Goal: Task Accomplishment & Management: Use online tool/utility

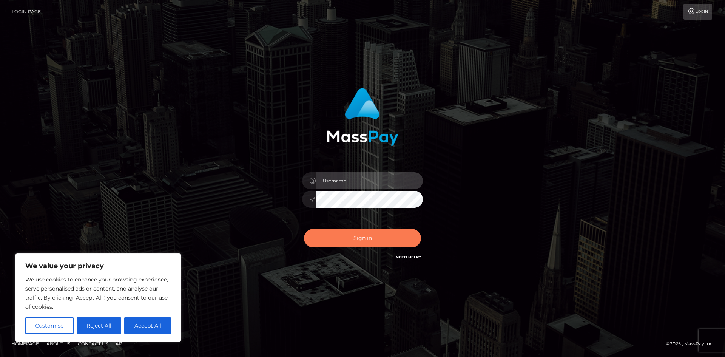
type input "tinan"
click at [373, 238] on button "Sign in" at bounding box center [362, 238] width 117 height 19
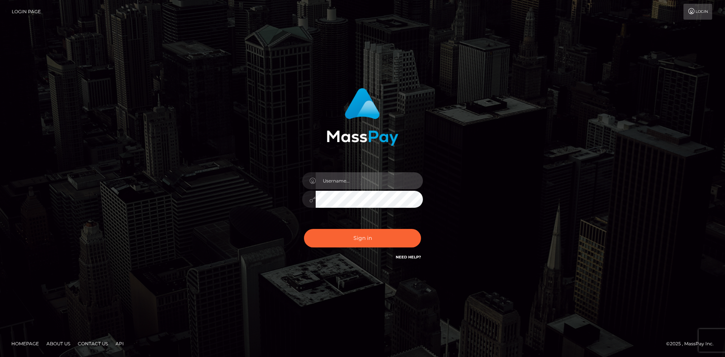
type input "tinan"
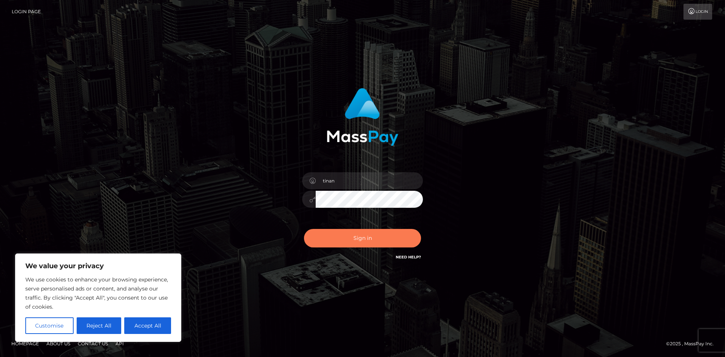
click at [373, 238] on button "Sign in" at bounding box center [362, 238] width 117 height 19
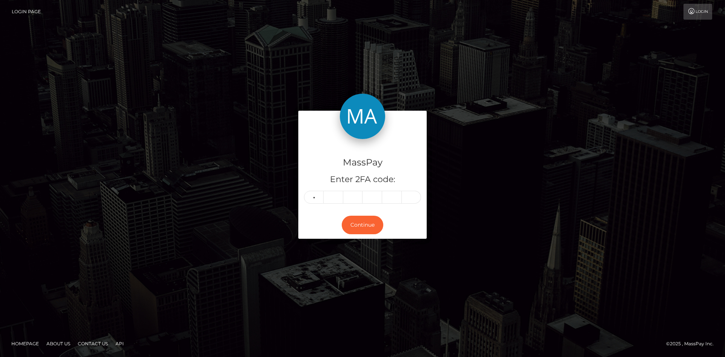
type input "4"
type input "5"
type input "9"
type input "4"
type input "0"
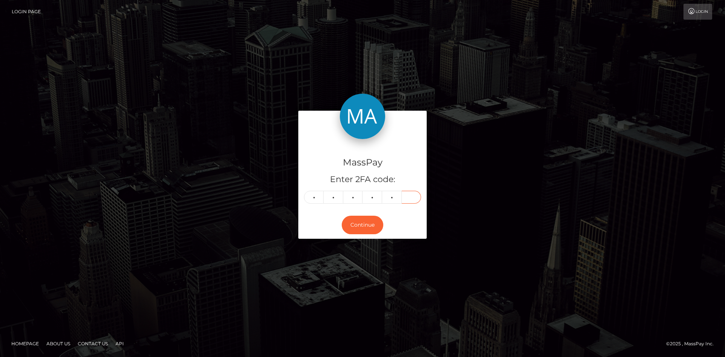
type input "6"
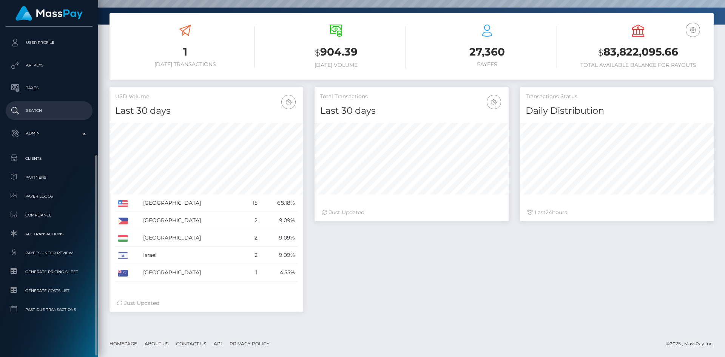
click at [74, 102] on link "Search" at bounding box center [49, 110] width 87 height 19
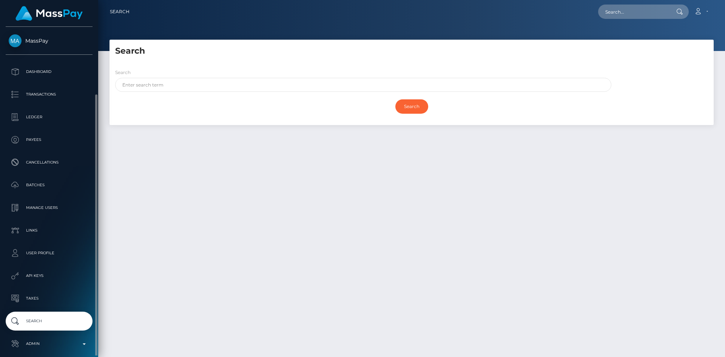
scroll to position [35, 0]
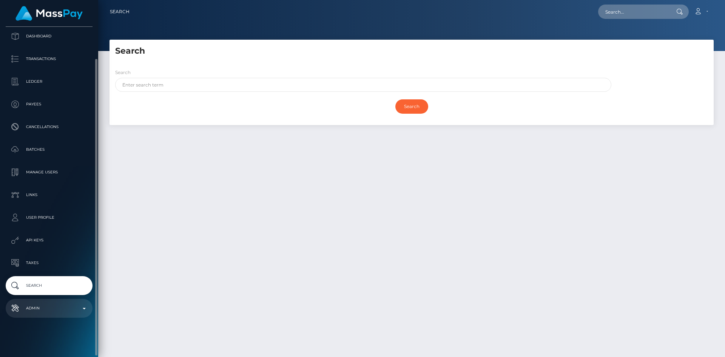
click at [44, 305] on p "Admin" at bounding box center [49, 307] width 81 height 11
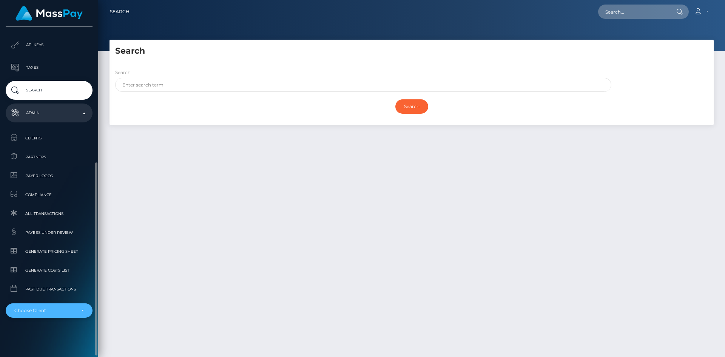
click at [44, 309] on div "Choose Client" at bounding box center [44, 310] width 61 height 6
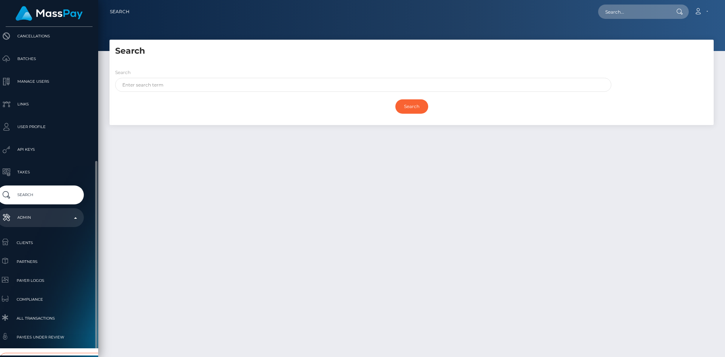
scroll to position [231, 9]
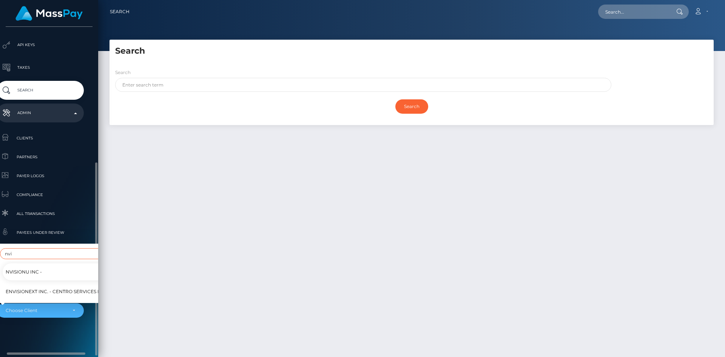
type input "nvi"
click at [60, 263] on link "NVisionU Inc -" at bounding box center [62, 271] width 119 height 17
select select "121"
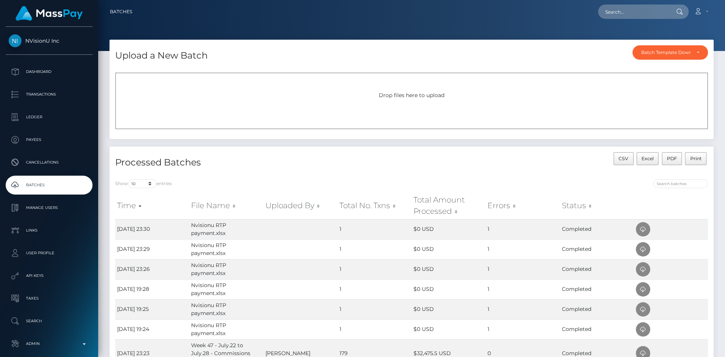
click at [383, 100] on div "Drop files here to upload" at bounding box center [411, 100] width 593 height 57
click at [243, 110] on div "Drop files here to upload" at bounding box center [411, 100] width 593 height 57
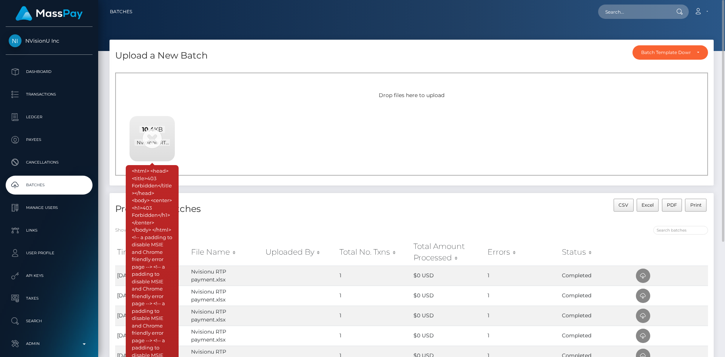
click at [153, 137] on div "10.4 KB Nvisionu RTP payment.xlsx" at bounding box center [152, 136] width 45 height 40
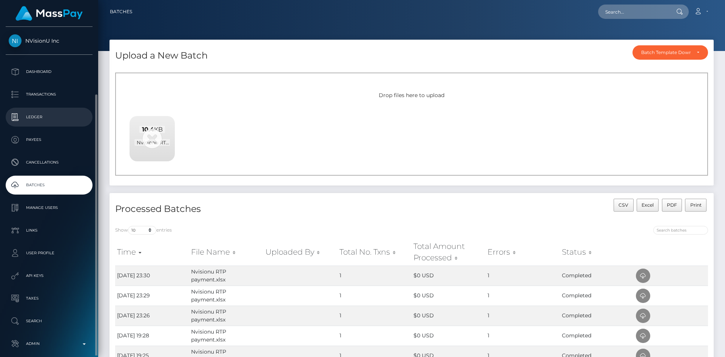
scroll to position [35, 0]
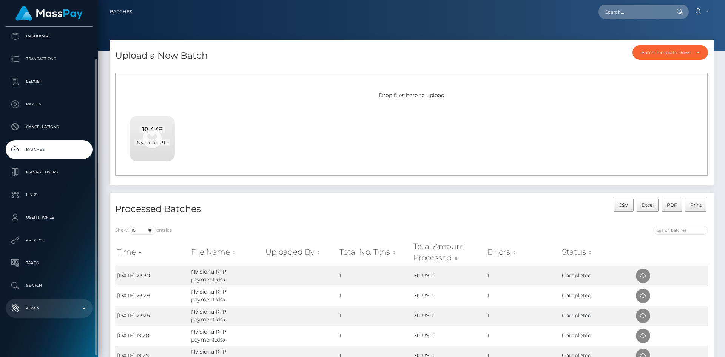
click at [66, 304] on p "Admin" at bounding box center [49, 307] width 81 height 11
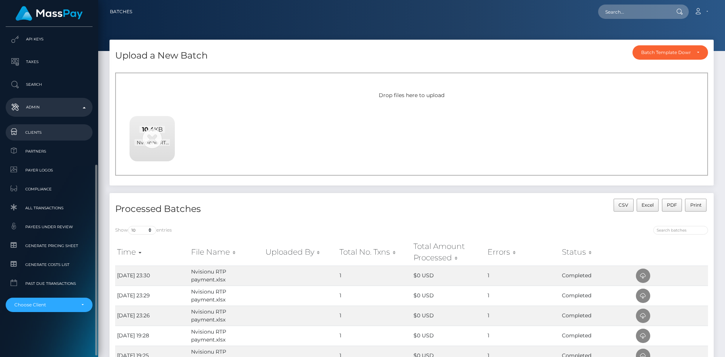
click at [53, 131] on span "Clients" at bounding box center [49, 132] width 81 height 9
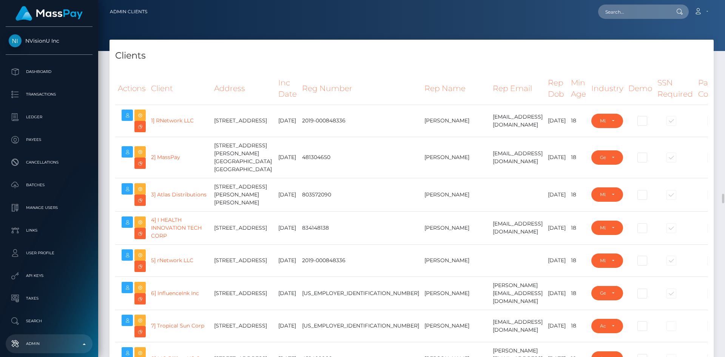
select select "223"
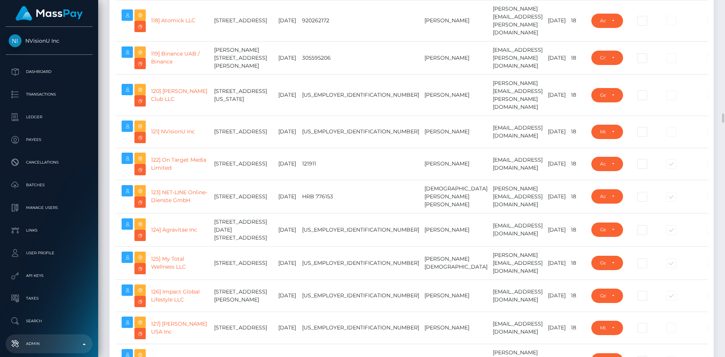
scroll to position [4078, 0]
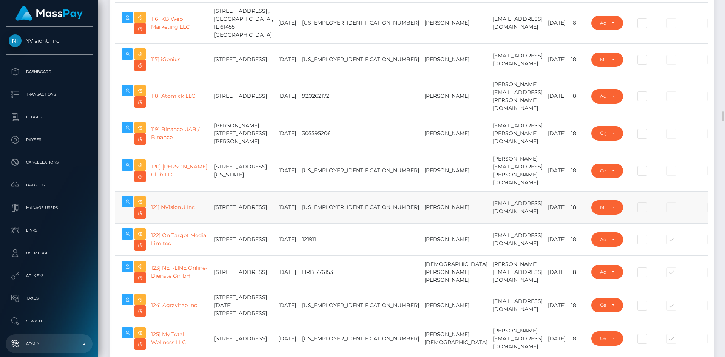
click at [490, 223] on td "mjones@nvisionu.com" at bounding box center [517, 207] width 55 height 32
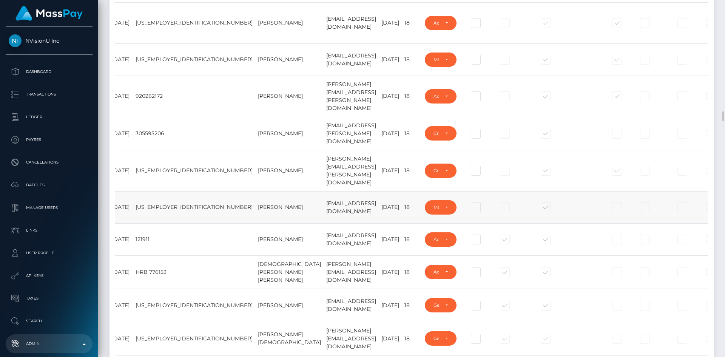
scroll to position [0, 170]
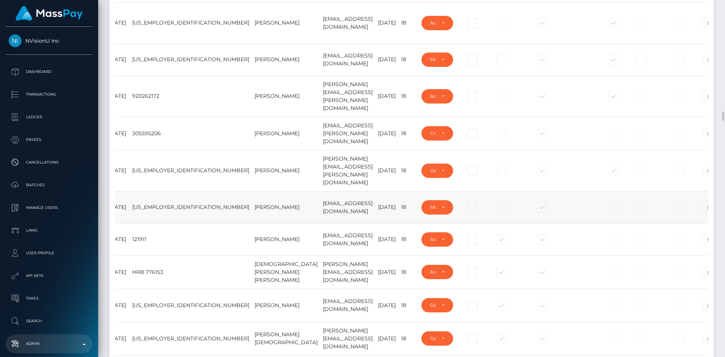
click at [600, 211] on div at bounding box center [611, 207] width 23 height 8
click at [620, 209] on span at bounding box center [620, 209] width 0 height 0
click at [613, 216] on input "checkbox" at bounding box center [615, 213] width 5 height 5
checkbox input "true"
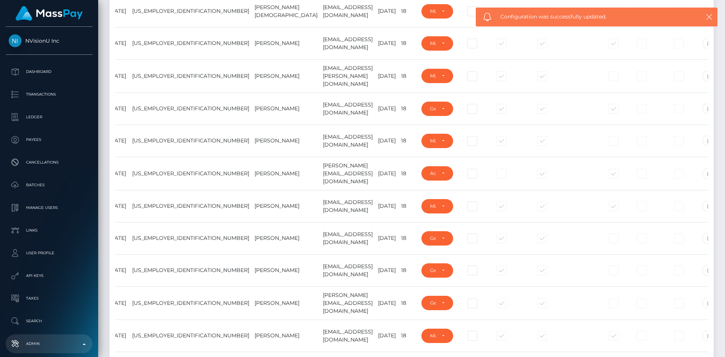
scroll to position [0, 0]
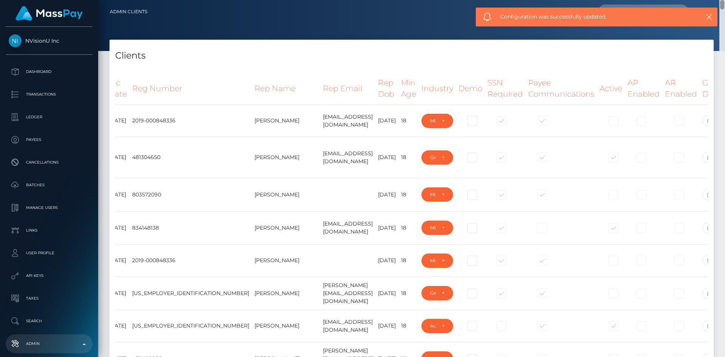
drag, startPoint x: 722, startPoint y: 103, endPoint x: 725, endPoint y: -27, distance: 129.9
click at [725, 0] on html "NVisionU Inc Dashboard Transactions Ledger Payees Cancellations" at bounding box center [362, 178] width 725 height 357
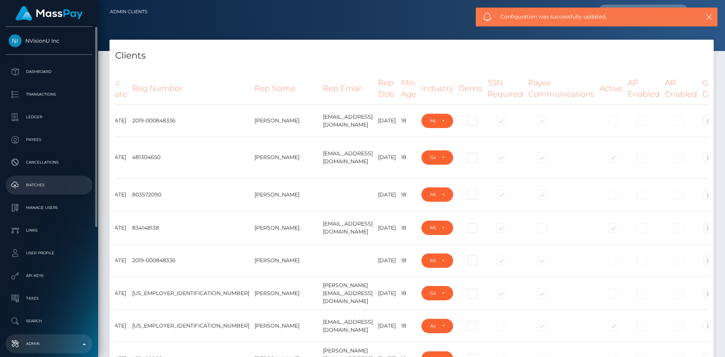
click at [45, 191] on link "Batches" at bounding box center [49, 185] width 87 height 19
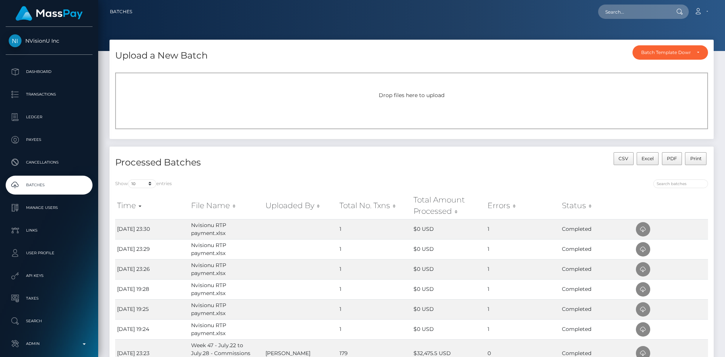
click at [412, 108] on div "Drop files here to upload" at bounding box center [411, 100] width 593 height 57
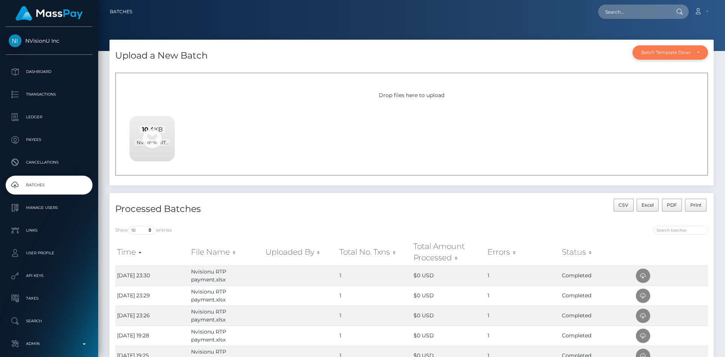
click at [699, 55] on div "Batch Template Download" at bounding box center [670, 52] width 76 height 14
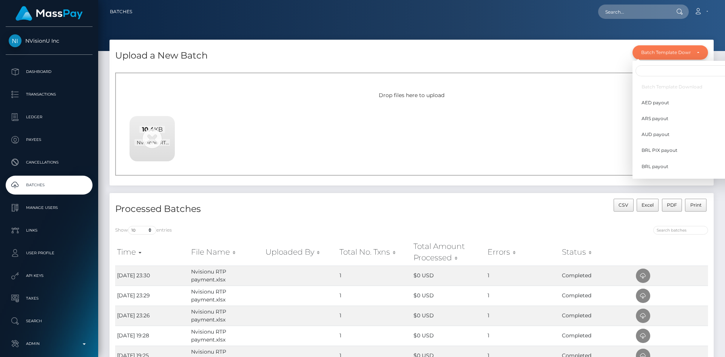
click at [699, 55] on div "Batch Template Download" at bounding box center [670, 52] width 76 height 14
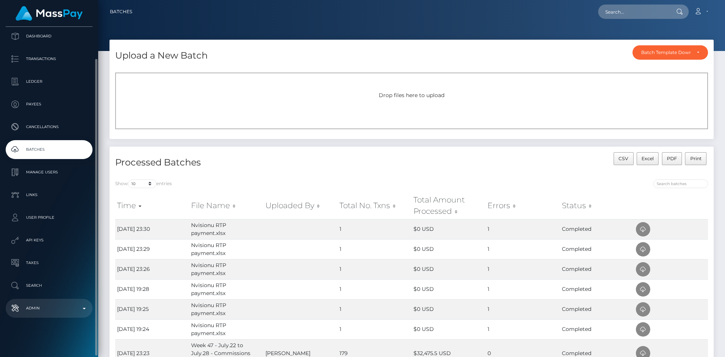
click at [48, 304] on p "Admin" at bounding box center [49, 307] width 81 height 11
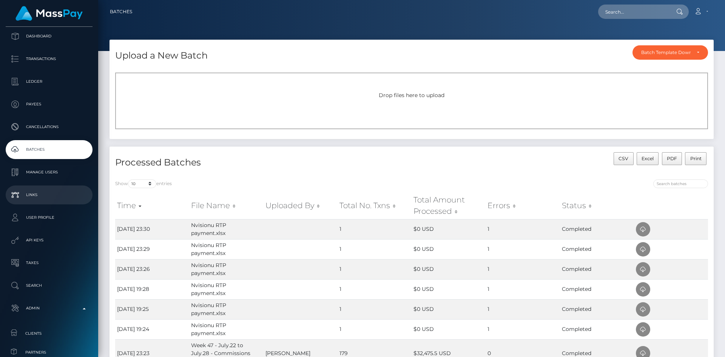
scroll to position [241, 0]
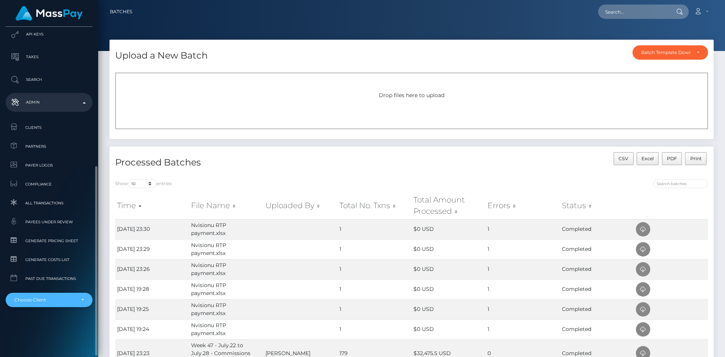
click at [55, 304] on div "Choose Client" at bounding box center [49, 300] width 87 height 14
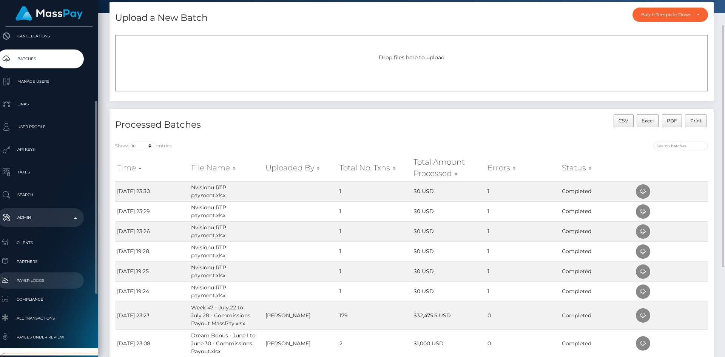
scroll to position [231, 9]
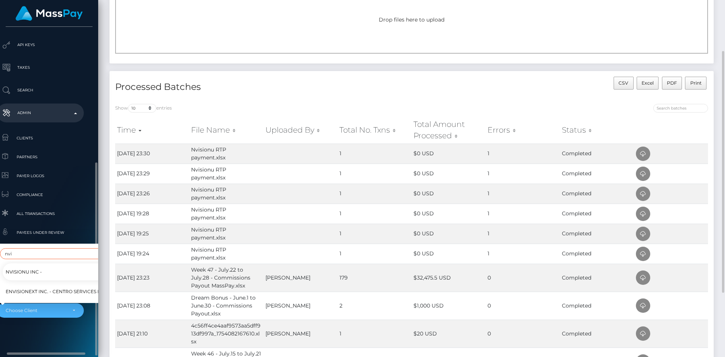
type input "nvi"
click at [65, 270] on link "NVisionU Inc -" at bounding box center [62, 271] width 119 height 17
select select "121"
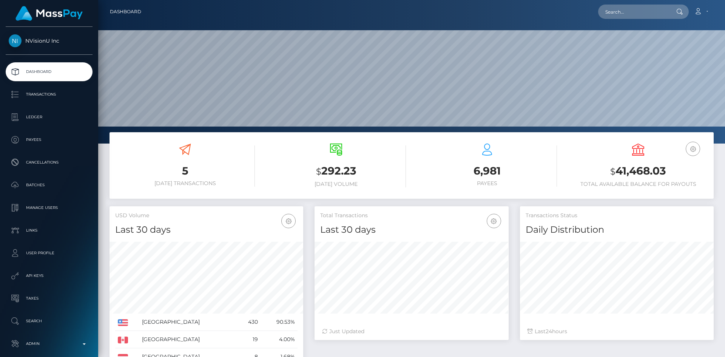
scroll to position [134, 194]
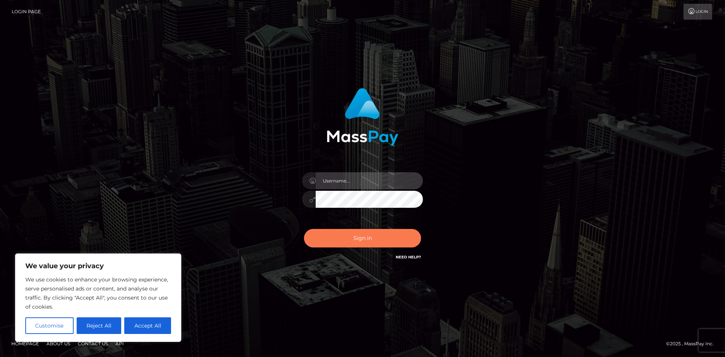
type input "tinan"
click at [341, 240] on button "Sign in" at bounding box center [362, 238] width 117 height 19
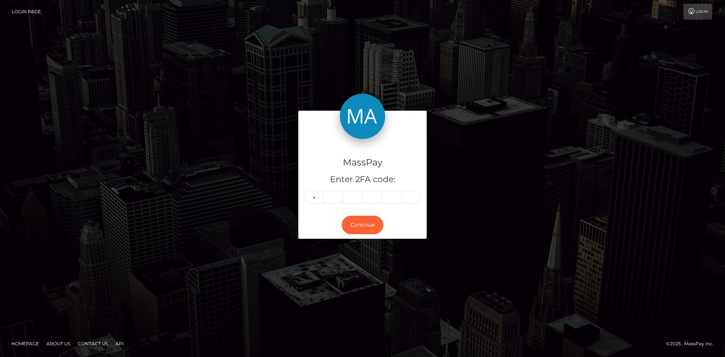
type input "7"
type input "5"
type input "6"
type input "9"
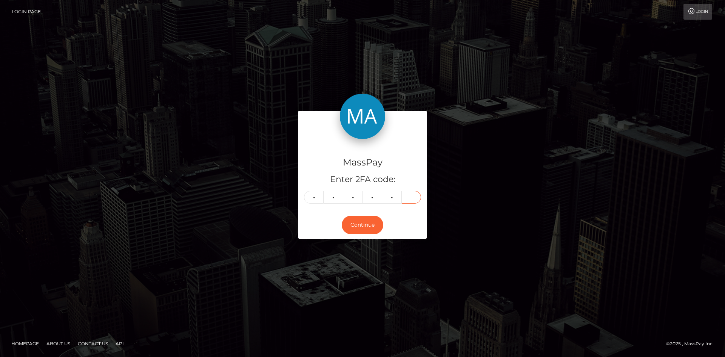
type input "2"
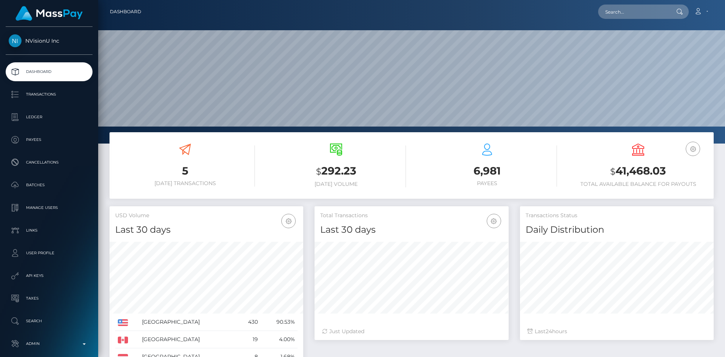
scroll to position [134, 194]
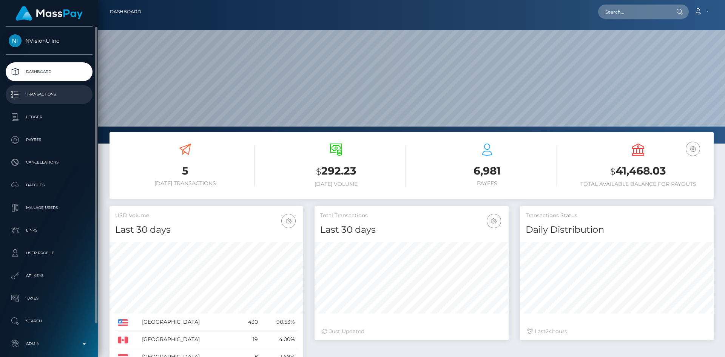
click at [44, 96] on p "Transactions" at bounding box center [49, 94] width 81 height 11
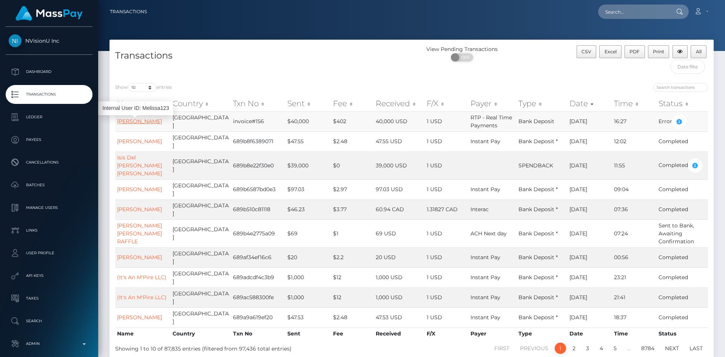
click at [138, 123] on link "[PERSON_NAME]" at bounding box center [139, 121] width 45 height 7
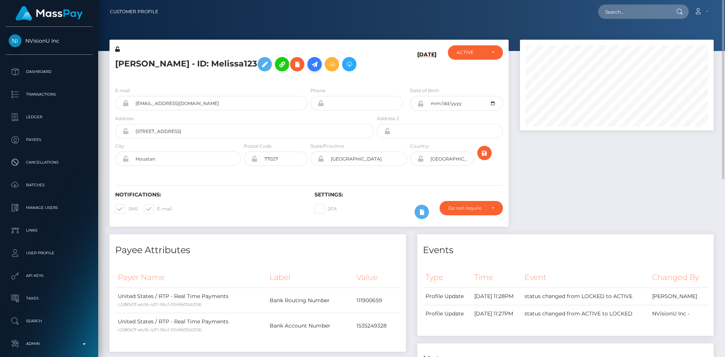
click at [310, 67] on icon at bounding box center [314, 64] width 9 height 9
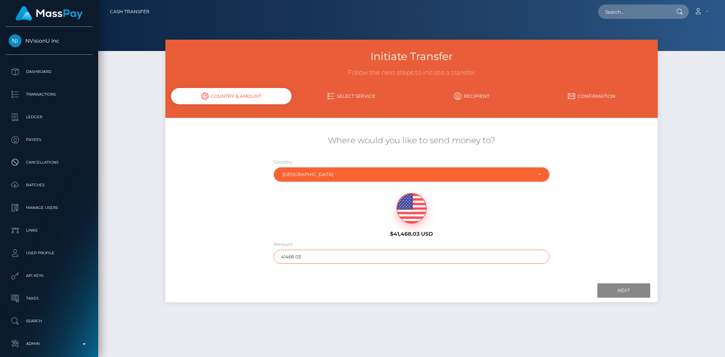
click at [347, 259] on input "41468.03" at bounding box center [412, 257] width 276 height 14
type input "40000"
click at [394, 302] on div "Initiate Transfer Follow the next steps to initiate a transfer Country & Amount…" at bounding box center [411, 175] width 492 height 270
click at [632, 293] on input "Next" at bounding box center [623, 290] width 53 height 14
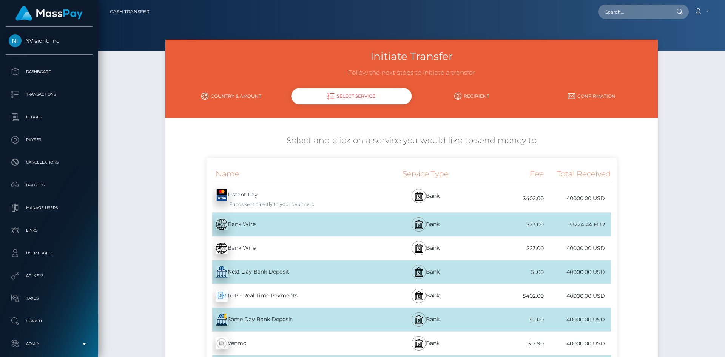
click at [248, 194] on div "Instant Pay - USD Funds sent directly to your debit card" at bounding box center [291, 198] width 168 height 28
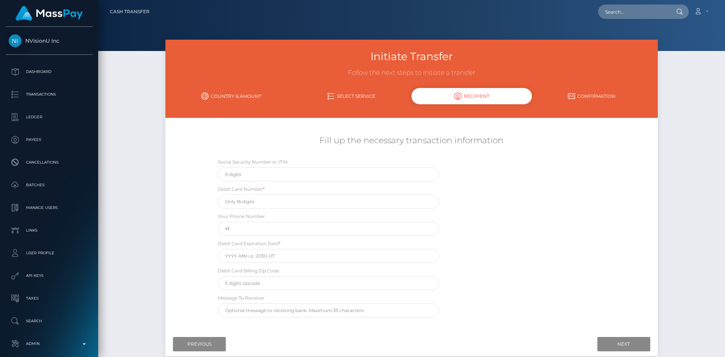
click at [353, 95] on link "Select Service" at bounding box center [352, 95] width 120 height 13
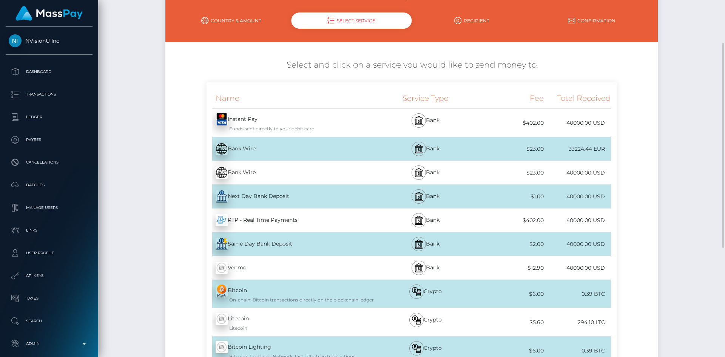
scroll to position [113, 0]
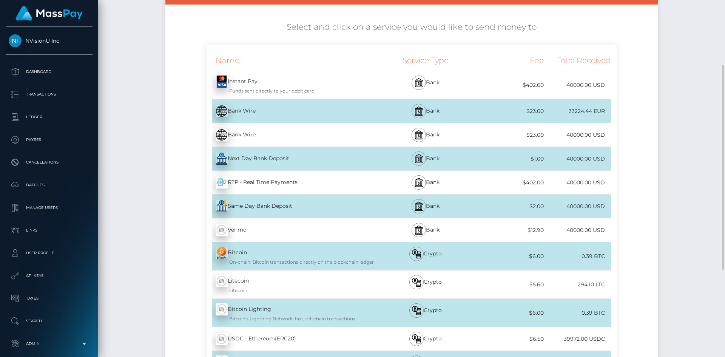
click at [280, 184] on div "RTP - Real Time Payments - USD" at bounding box center [291, 182] width 168 height 21
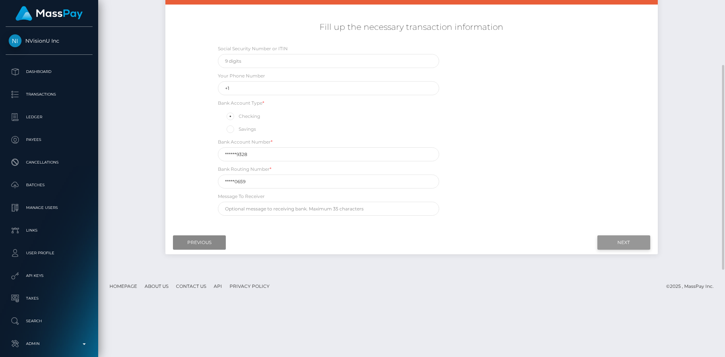
click at [620, 244] on input "Next" at bounding box center [623, 242] width 53 height 14
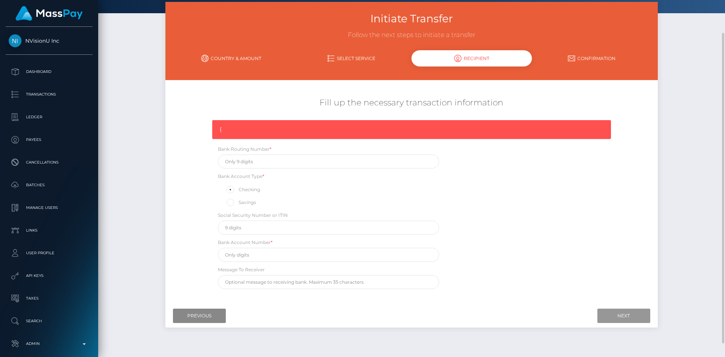
scroll to position [0, 0]
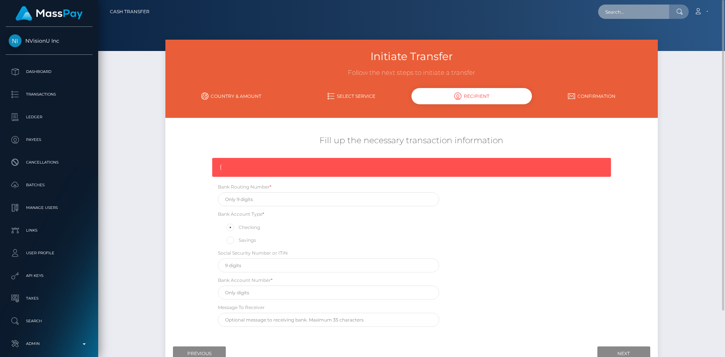
click at [637, 15] on input "text" at bounding box center [633, 12] width 71 height 14
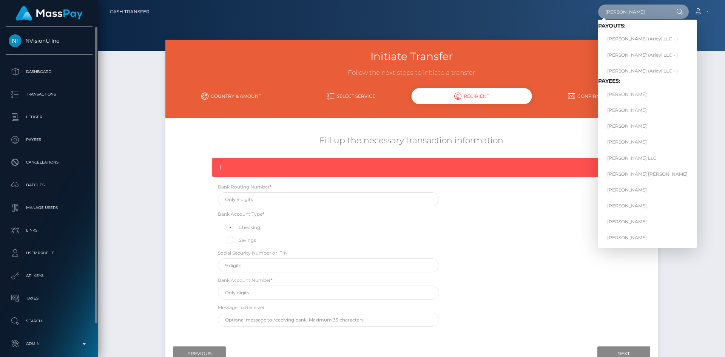
type input "melissa"
click at [43, 96] on p "Transactions" at bounding box center [49, 94] width 81 height 11
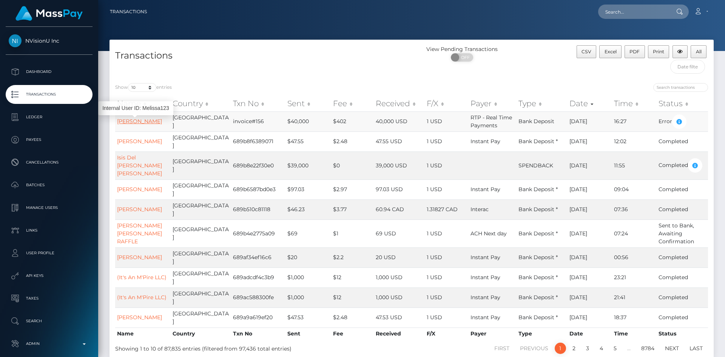
click at [146, 123] on link "[PERSON_NAME]" at bounding box center [139, 121] width 45 height 7
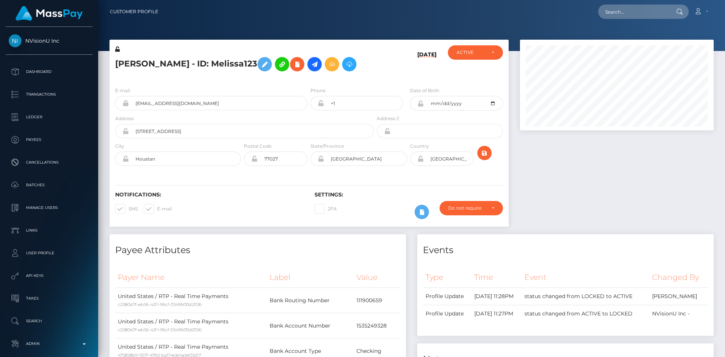
scroll to position [91, 194]
click at [497, 212] on div "Do not require" at bounding box center [471, 208] width 63 height 14
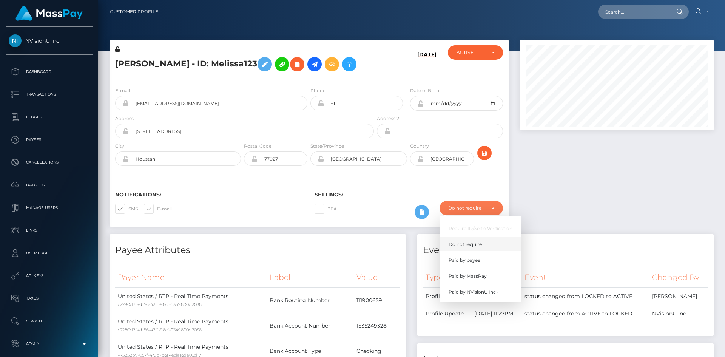
click at [483, 246] on link "Do not require" at bounding box center [481, 244] width 82 height 14
select select "0"
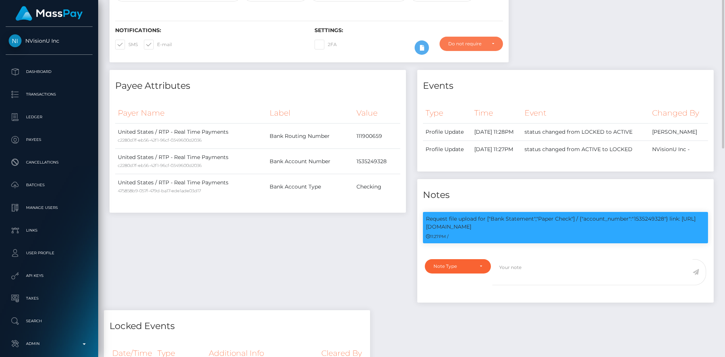
scroll to position [0, 0]
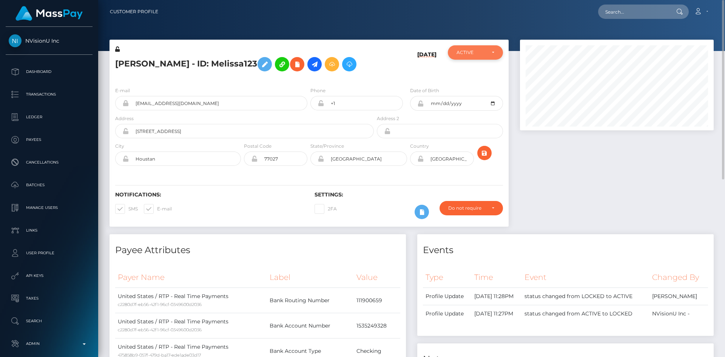
click at [492, 52] on div "ACTIVE" at bounding box center [476, 52] width 38 height 6
click at [490, 66] on link "ACTIVE" at bounding box center [475, 73] width 55 height 14
select select "ACTIVE"
click at [497, 207] on div "Do not require" at bounding box center [471, 208] width 63 height 14
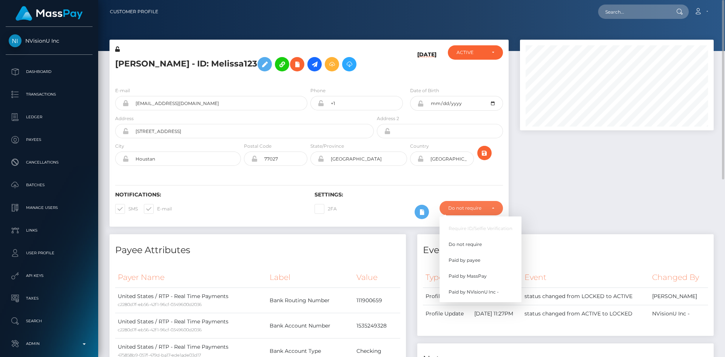
click at [567, 207] on div at bounding box center [616, 137] width 205 height 194
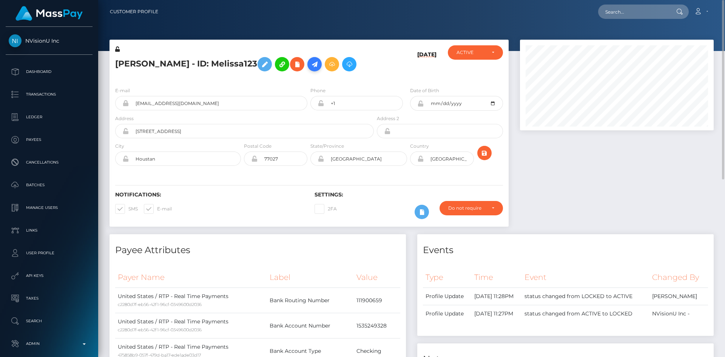
click at [310, 66] on icon at bounding box center [314, 64] width 9 height 9
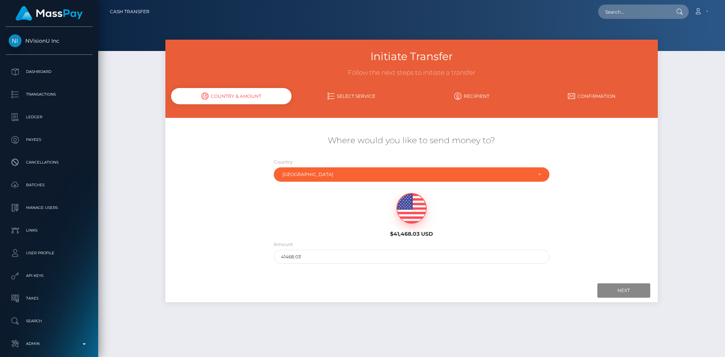
click at [424, 204] on img at bounding box center [411, 208] width 29 height 30
click at [413, 205] on img at bounding box center [411, 208] width 29 height 30
click at [417, 199] on img at bounding box center [411, 208] width 29 height 30
click at [399, 220] on div "$41,468.03 USD" at bounding box center [411, 215] width 125 height 44
click at [320, 255] on input "41468.03" at bounding box center [412, 257] width 276 height 14
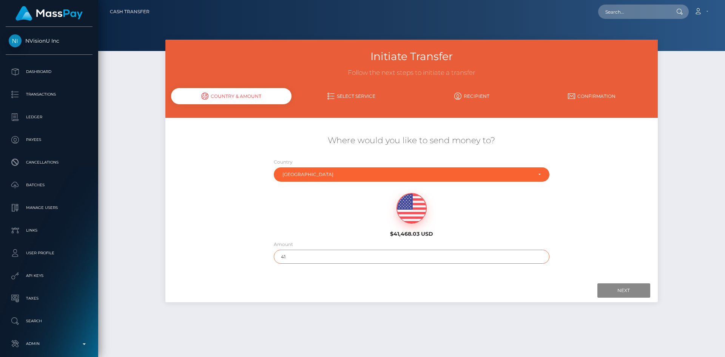
type input "4"
type input "40000"
click at [329, 280] on div "Next Finish Previous" at bounding box center [411, 290] width 492 height 23
click at [640, 289] on input "Next" at bounding box center [623, 290] width 53 height 14
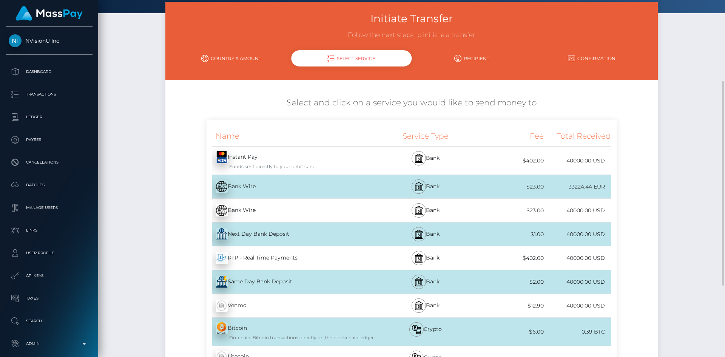
scroll to position [76, 0]
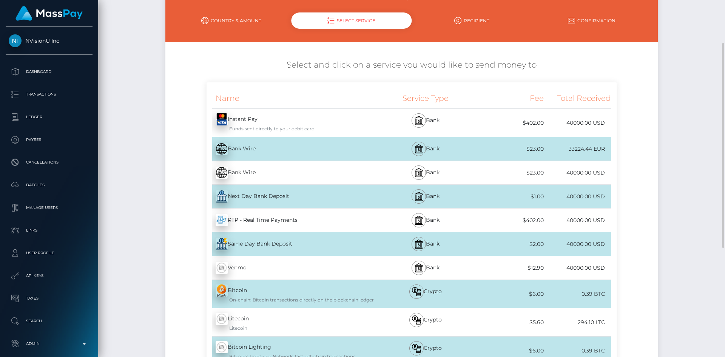
click at [269, 220] on div "RTP - Real Time Payments - USD" at bounding box center [291, 220] width 168 height 21
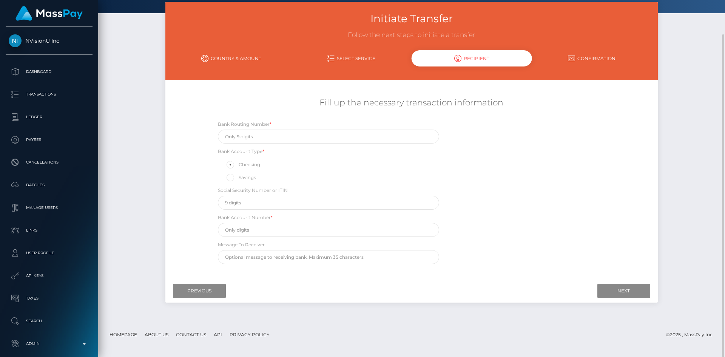
scroll to position [0, 0]
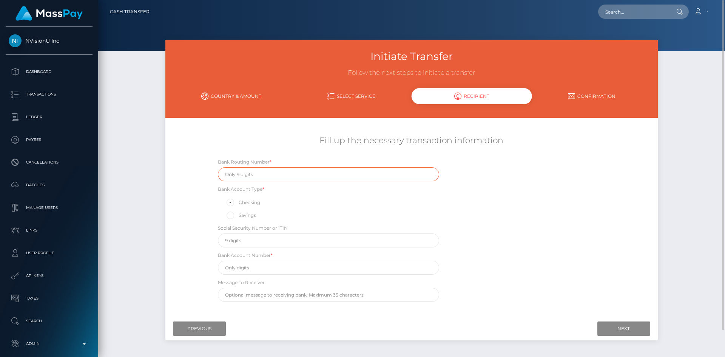
paste input "111900659"
type input "111900659"
click at [290, 267] on input "text" at bounding box center [328, 268] width 221 height 14
paste input "1535249328"
type input "1535249328"
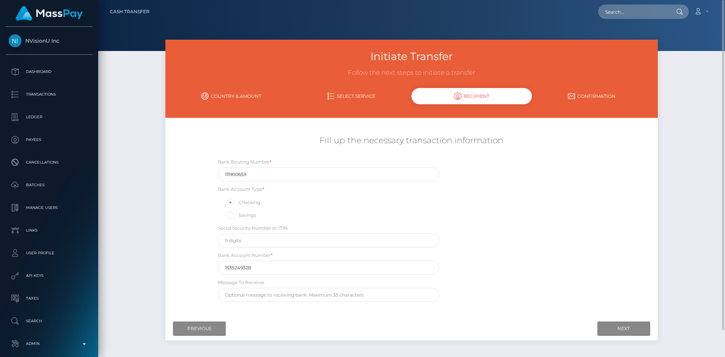
click at [514, 272] on div "Bank Routing Number * 111900659 Bank Account Type * Checking Savings Social Sec…" at bounding box center [412, 232] width 410 height 148
click at [611, 326] on input "Next" at bounding box center [623, 328] width 53 height 14
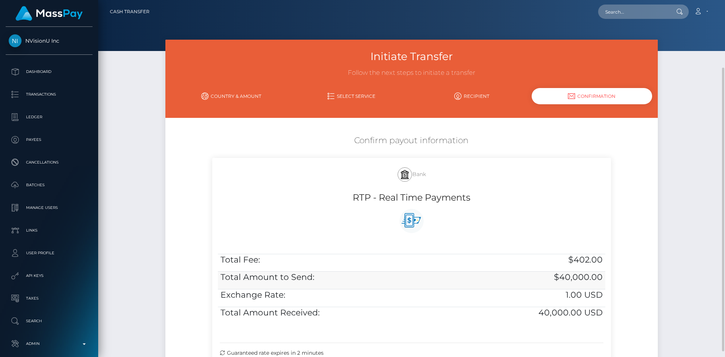
scroll to position [92, 0]
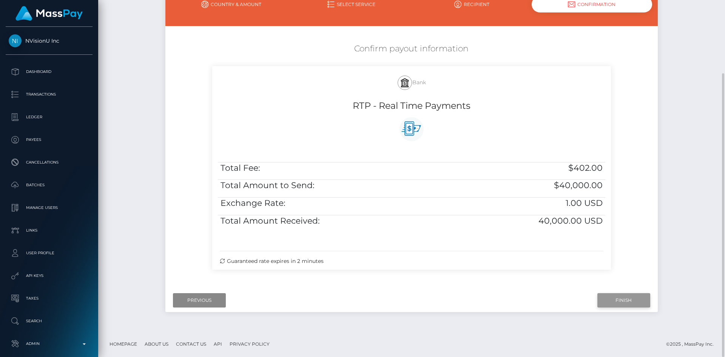
click at [617, 301] on input "Finish" at bounding box center [623, 300] width 53 height 14
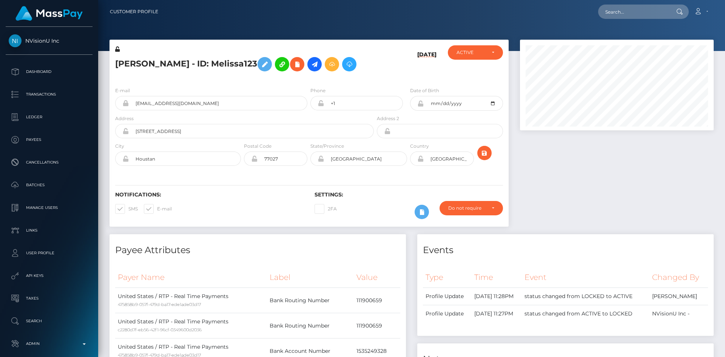
scroll to position [91, 194]
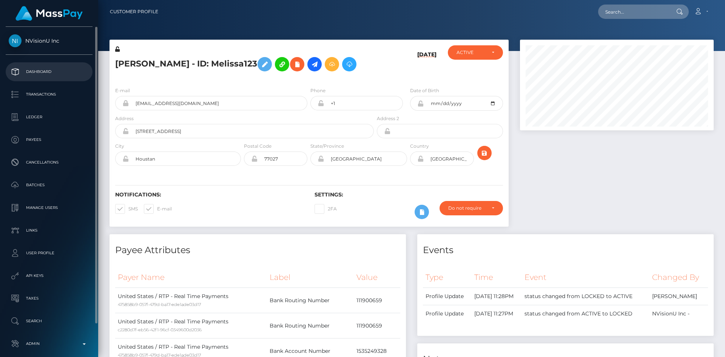
click at [31, 70] on p "Dashboard" at bounding box center [49, 71] width 81 height 11
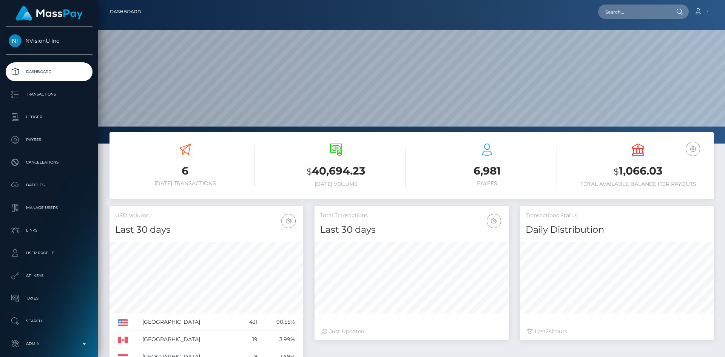
scroll to position [134, 194]
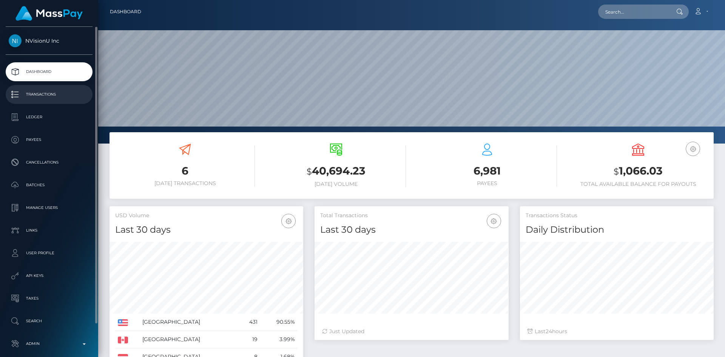
click at [49, 97] on p "Transactions" at bounding box center [49, 94] width 81 height 11
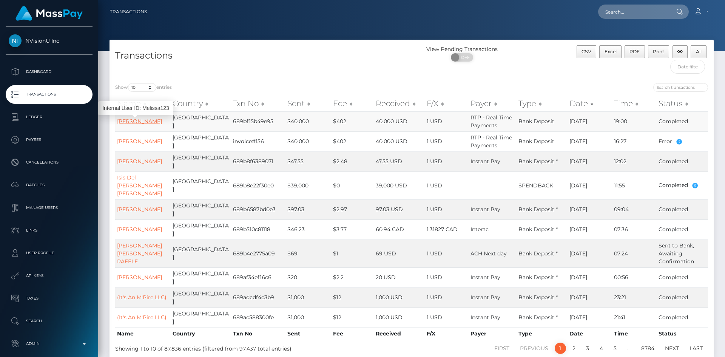
click at [135, 122] on link "[PERSON_NAME]" at bounding box center [139, 121] width 45 height 7
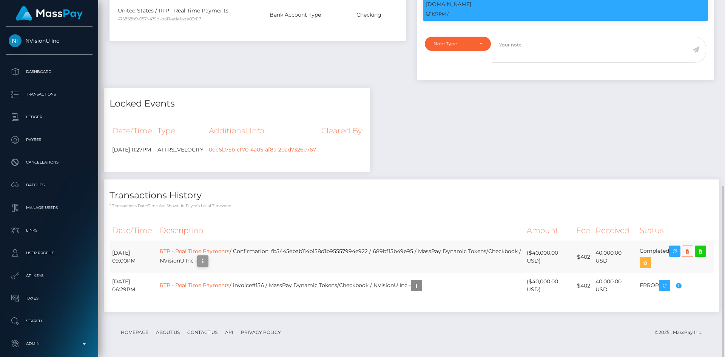
scroll to position [91, 194]
click at [207, 264] on icon "button" at bounding box center [202, 260] width 9 height 9
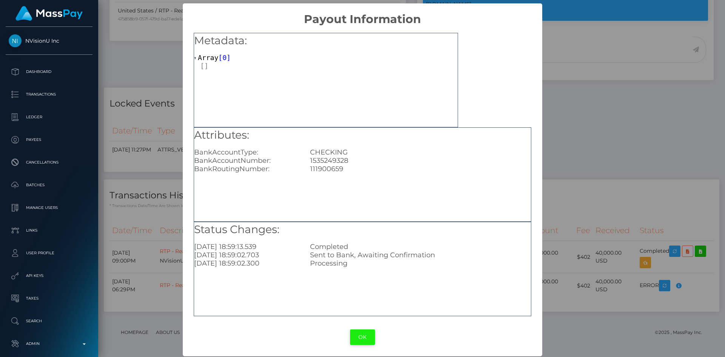
click at [365, 341] on button "OK" at bounding box center [362, 336] width 25 height 15
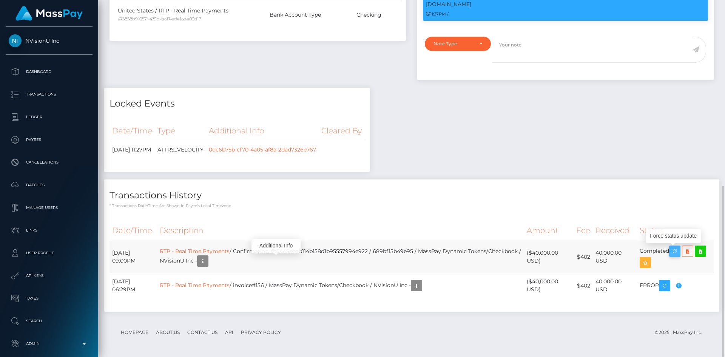
click at [676, 253] on icon "button" at bounding box center [674, 251] width 9 height 9
